Goal: Navigation & Orientation: Find specific page/section

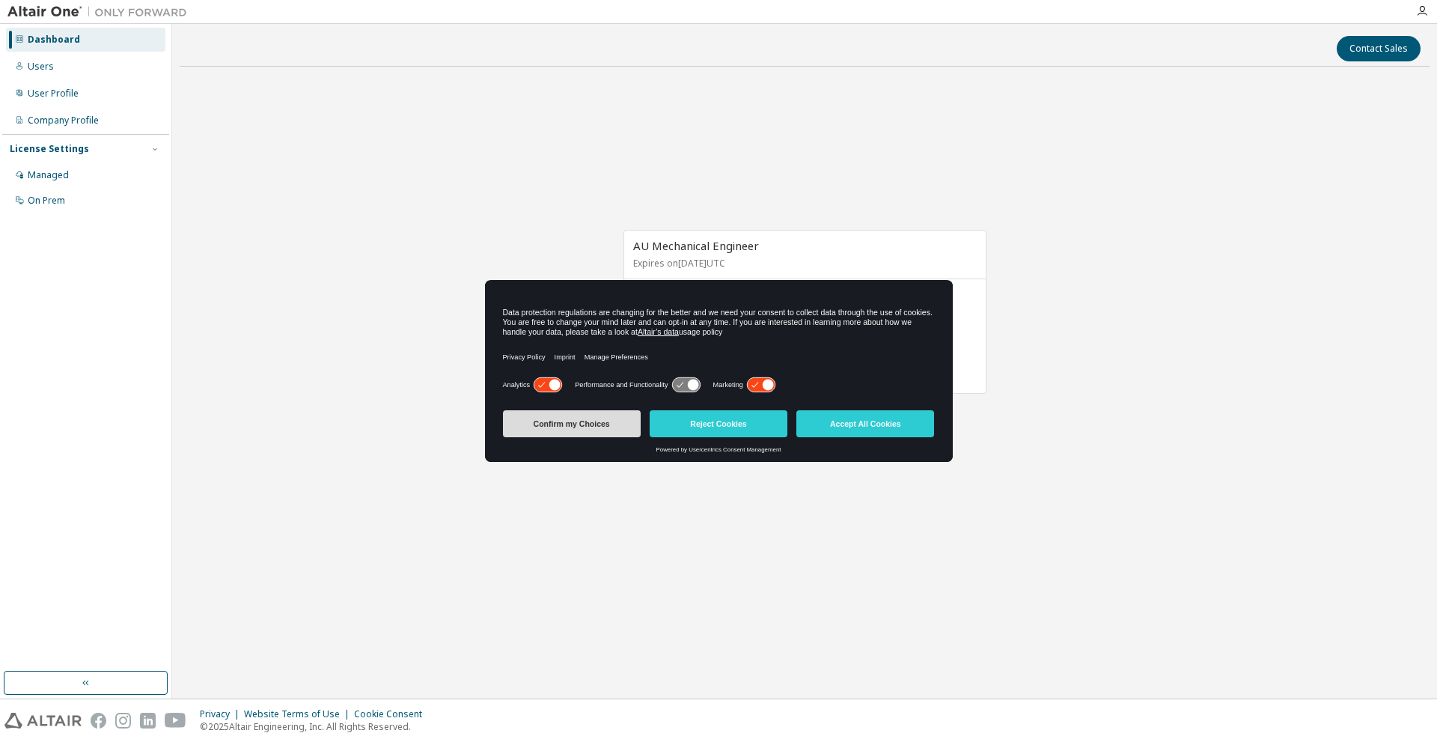
click at [561, 431] on button "Confirm my Choices" at bounding box center [572, 423] width 138 height 27
